Goal: Task Accomplishment & Management: Manage account settings

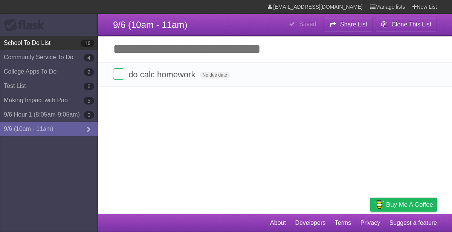
click at [29, 43] on link "School To Do List 16" at bounding box center [49, 43] width 98 height 14
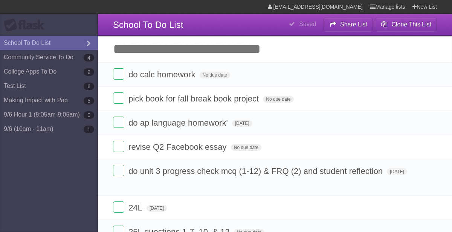
type span "[DATE]"
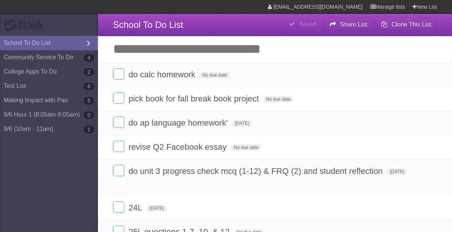
type span "[DATE]"
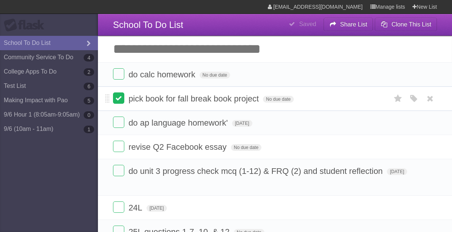
click at [123, 100] on label at bounding box center [118, 97] width 11 height 11
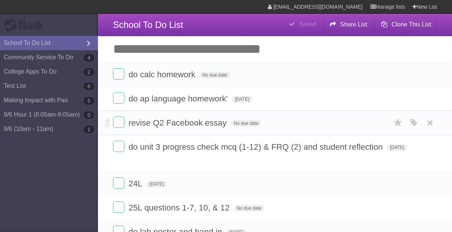
click at [124, 125] on form "revise Q2 Facebook essay No due date White Red Blue Green Purple Orange" at bounding box center [275, 123] width 324 height 12
click at [117, 124] on label at bounding box center [118, 122] width 11 height 11
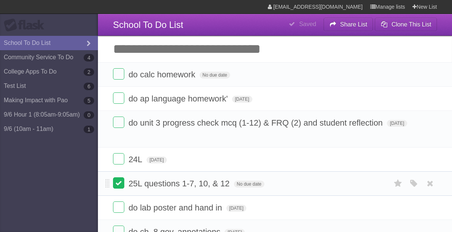
click at [121, 187] on label at bounding box center [118, 182] width 11 height 11
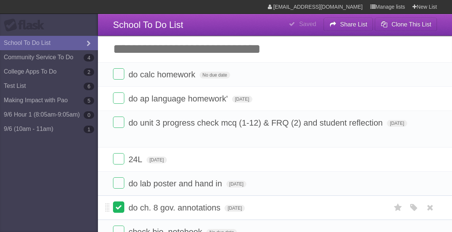
click at [122, 205] on label at bounding box center [118, 206] width 11 height 11
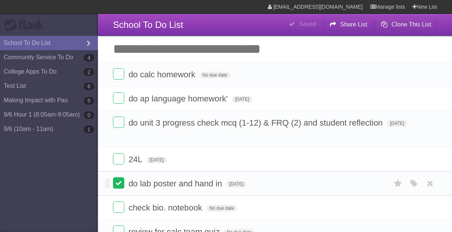
click at [118, 185] on label at bounding box center [118, 182] width 11 height 11
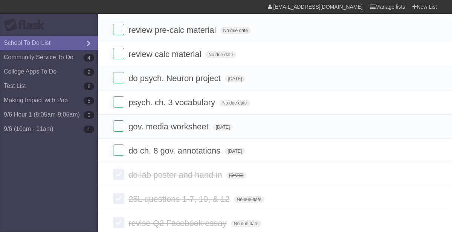
scroll to position [202, 0]
click at [115, 73] on label at bounding box center [118, 76] width 11 height 11
click at [118, 131] on form "gov. media worksheet Mon Sep 08 2025 White Red Blue Green Purple Orange" at bounding box center [275, 126] width 324 height 12
click at [124, 144] on form "do ch. 8 gov. annotations Mon Sep 08 2025 White Red Blue Green Purple Orange" at bounding box center [275, 150] width 324 height 12
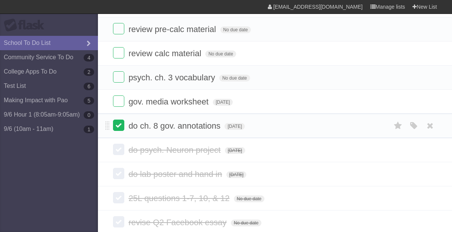
click at [123, 125] on label at bounding box center [118, 125] width 11 height 11
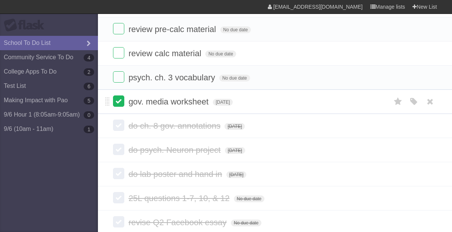
click at [119, 97] on label at bounding box center [118, 100] width 11 height 11
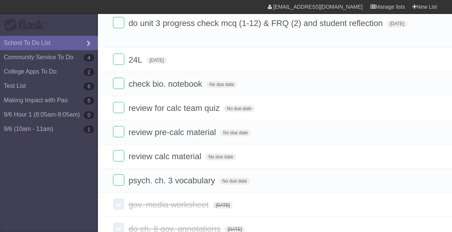
scroll to position [103, 0]
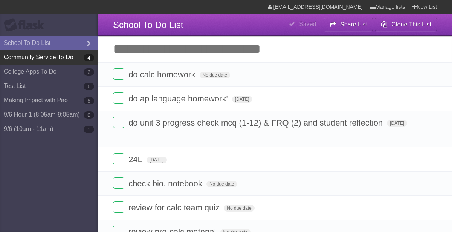
click at [38, 58] on link "Community Service To Do 4" at bounding box center [49, 57] width 98 height 14
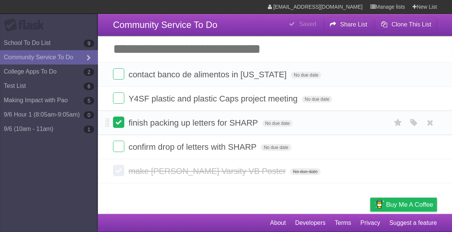
click at [121, 120] on label at bounding box center [118, 122] width 11 height 11
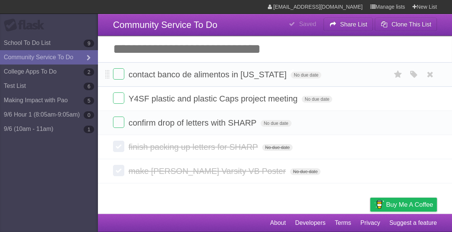
click at [215, 72] on span "contact banco de alimentos in [US_STATE]" at bounding box center [209, 74] width 160 height 9
click at [215, 72] on input "**********" at bounding box center [206, 75] width 154 height 10
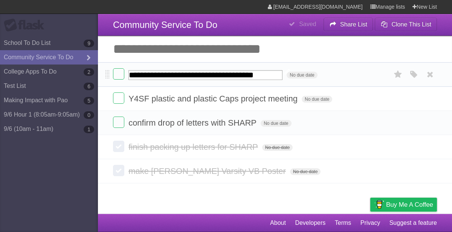
click at [215, 72] on input "**********" at bounding box center [206, 75] width 154 height 10
type input "**********"
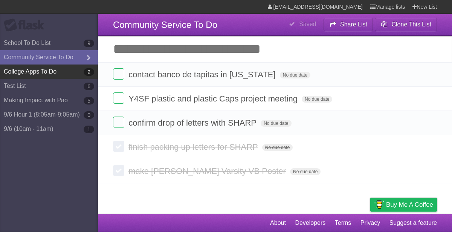
click at [46, 74] on link "College Apps To Do 2" at bounding box center [49, 71] width 98 height 14
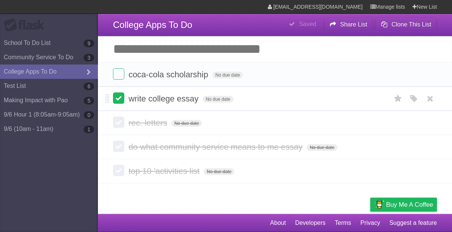
click at [113, 99] on label at bounding box center [118, 97] width 11 height 11
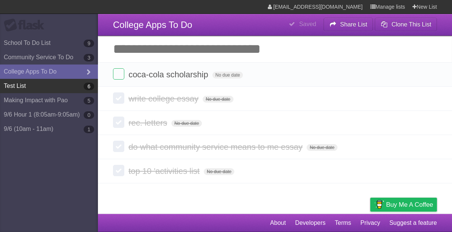
click at [25, 86] on link "Test List 6" at bounding box center [49, 86] width 98 height 14
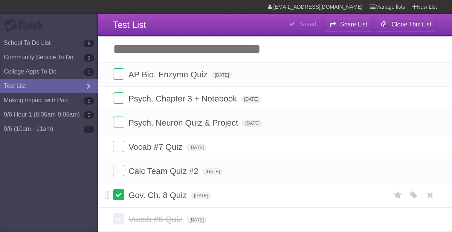
click at [114, 193] on label at bounding box center [118, 194] width 11 height 11
